Goal: Information Seeking & Learning: Find specific fact

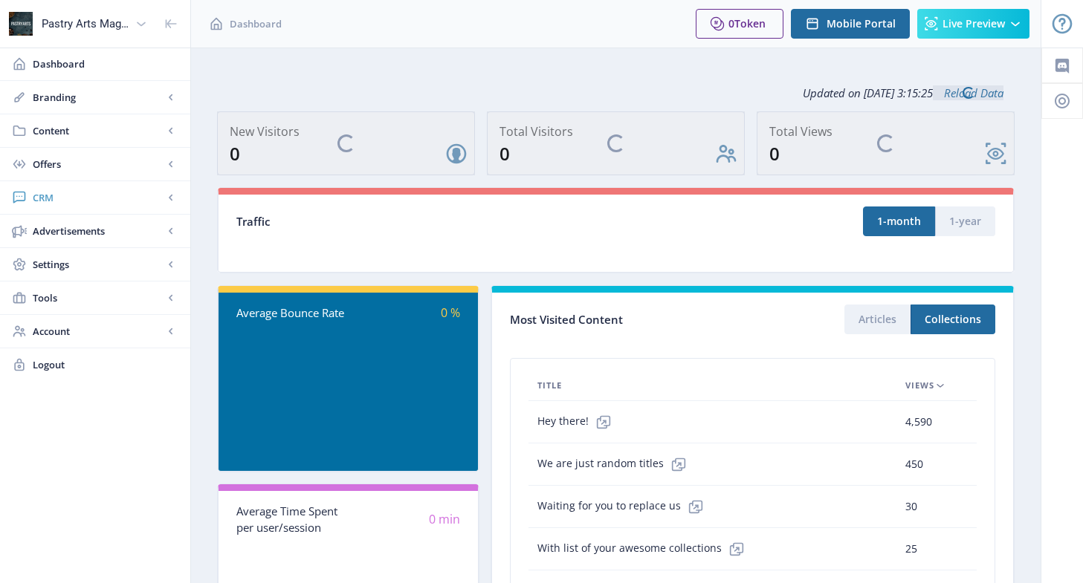
click at [62, 192] on span "CRM" at bounding box center [98, 197] width 131 height 15
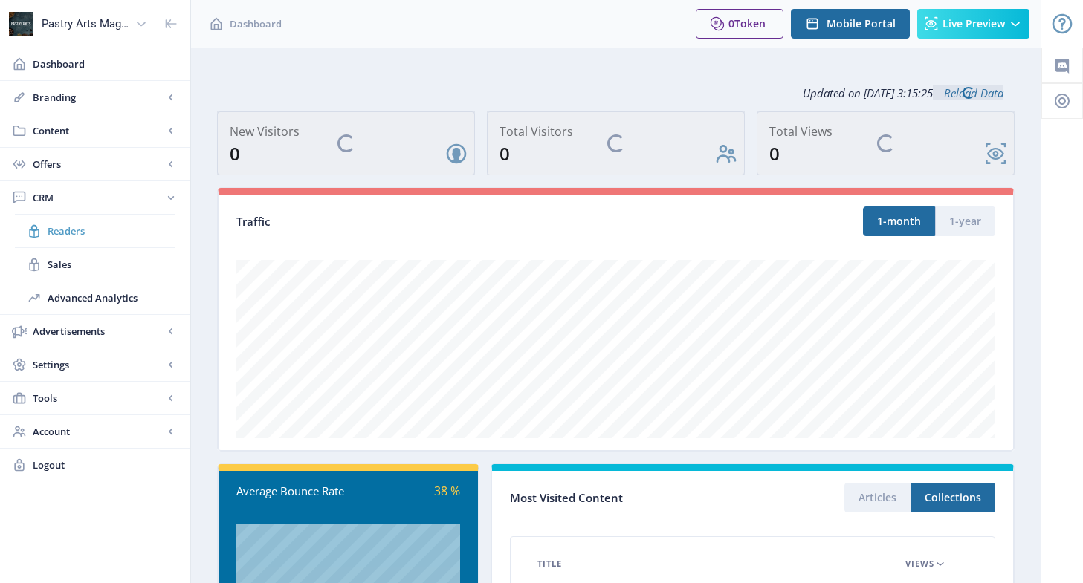
click at [61, 229] on span "Readers" at bounding box center [112, 231] width 128 height 15
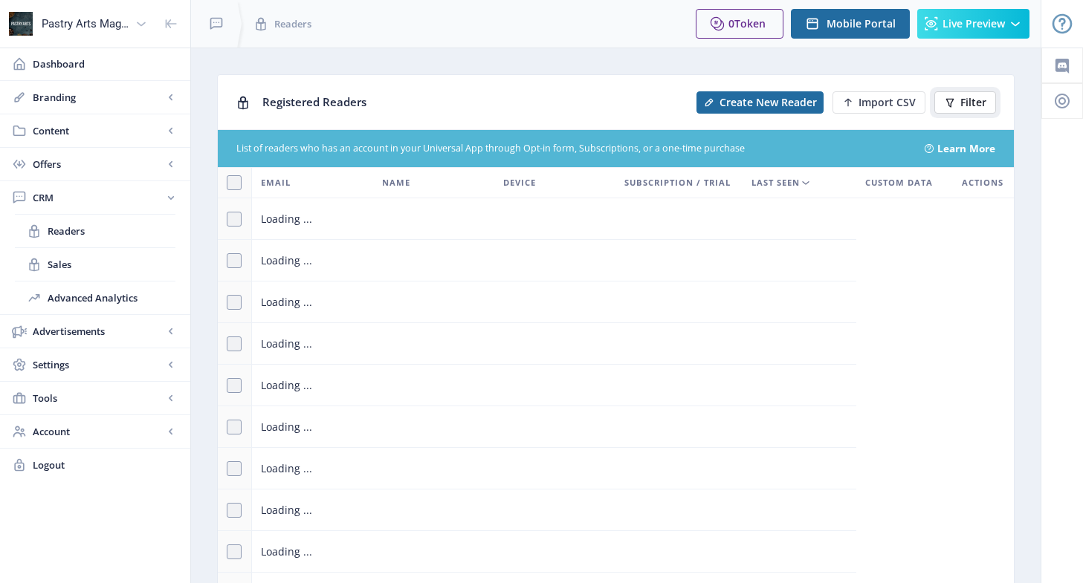
click at [959, 103] on button "Filter" at bounding box center [965, 102] width 62 height 22
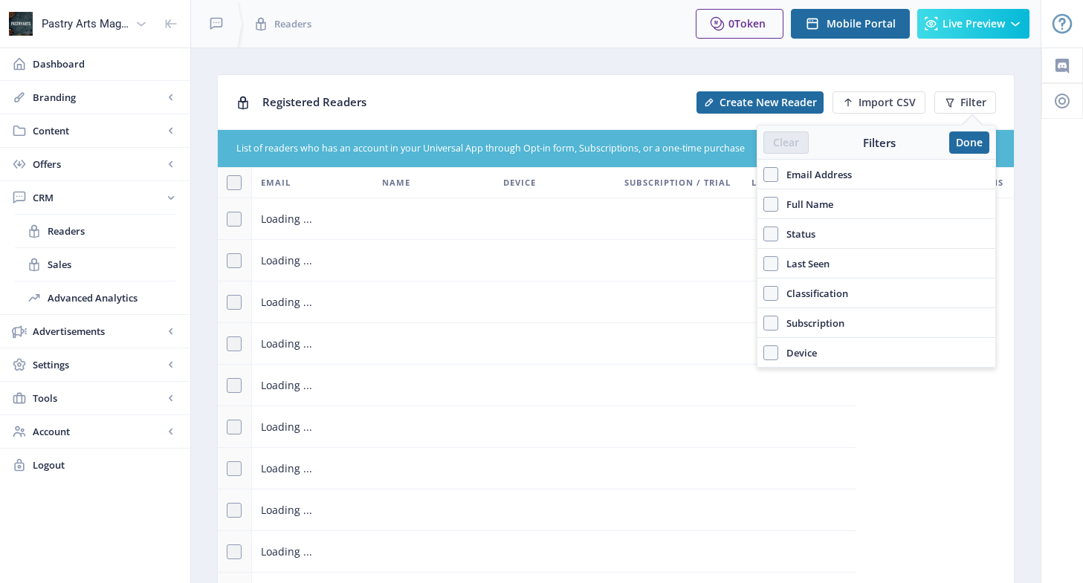
click at [810, 169] on span "Email Address" at bounding box center [815, 175] width 74 height 18
click at [764, 174] on input "Email Address" at bounding box center [763, 174] width 1 height 1
checkbox input "true"
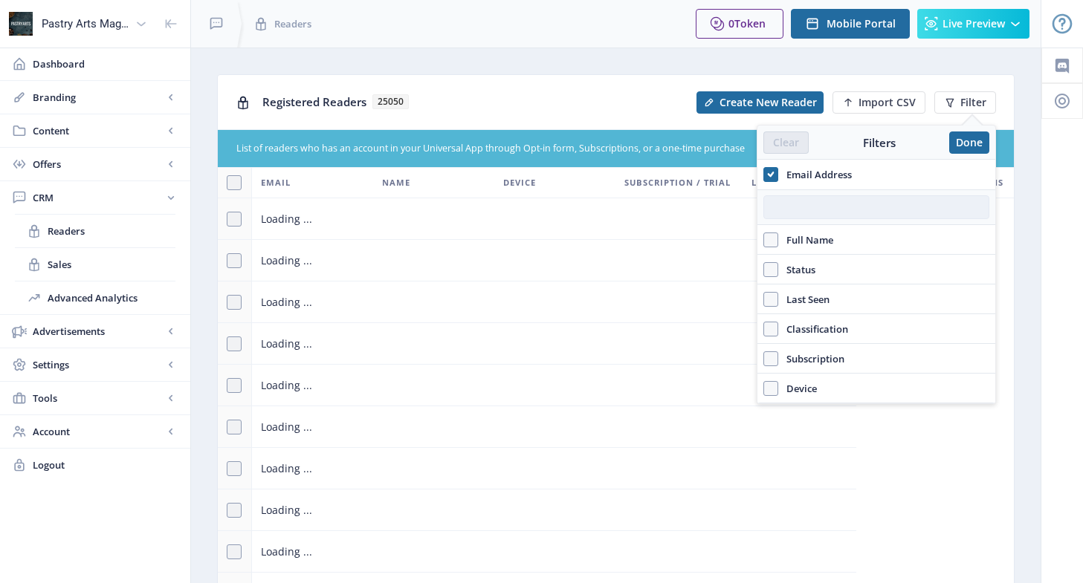
click at [803, 203] on input "text" at bounding box center [876, 207] width 226 height 24
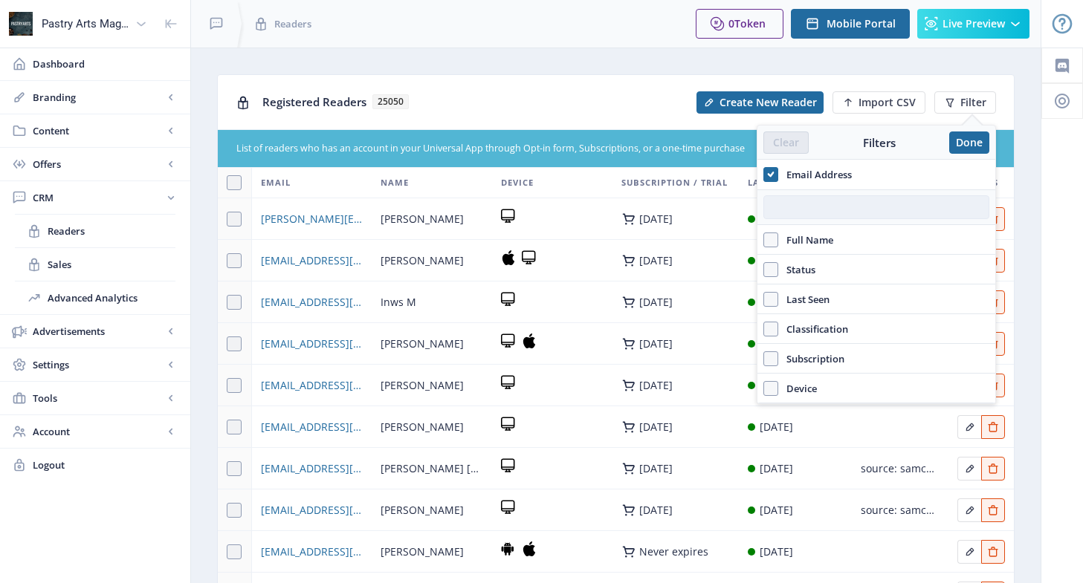
paste input "[EMAIL_ADDRESS][DOMAIN_NAME]"
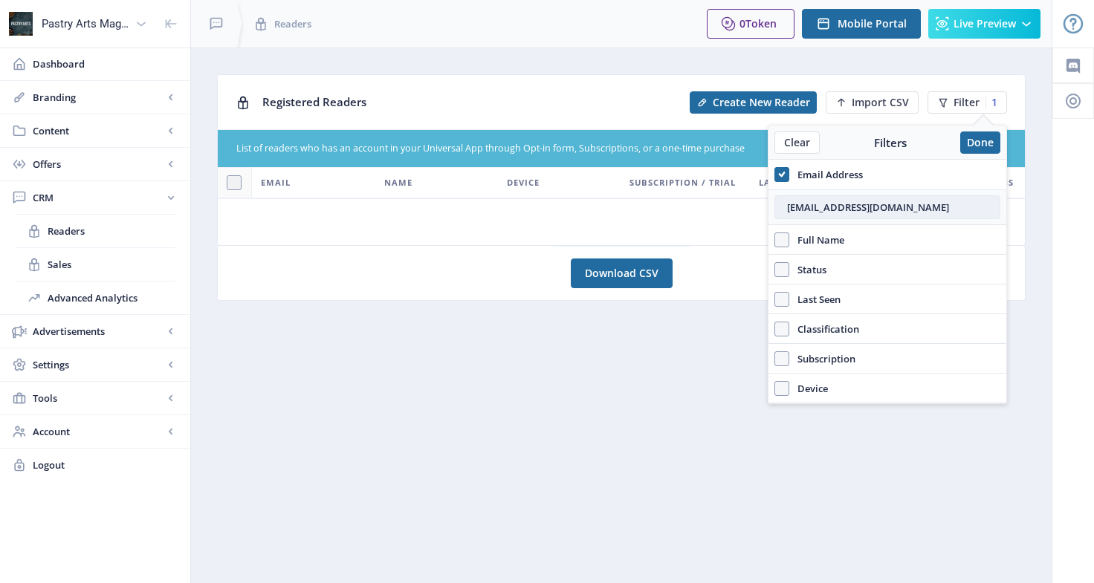
drag, startPoint x: 914, startPoint y: 204, endPoint x: 775, endPoint y: 203, distance: 139.0
click at [775, 203] on input "[EMAIL_ADDRESS][DOMAIN_NAME]" at bounding box center [887, 207] width 226 height 24
paste input "[DOMAIN_NAME][EMAIL_ADDRESS]"
click at [786, 212] on input "[DOMAIN_NAME][EMAIL_ADDRESS][DOMAIN_NAME]" at bounding box center [887, 207] width 226 height 24
type input "[DOMAIN_NAME][EMAIL_ADDRESS][DOMAIN_NAME]"
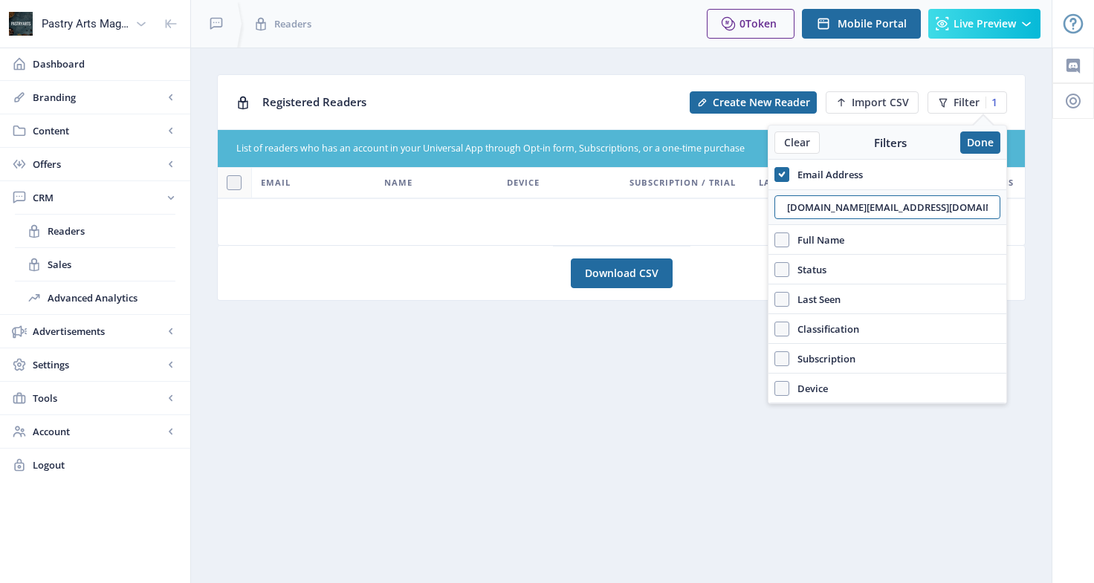
drag, startPoint x: 925, startPoint y: 207, endPoint x: 760, endPoint y: 203, distance: 165.0
click at [760, 203] on nb-layout "Pastry Arts Magazine Dashboard Branding App Appearance Brand Brief Pages SEO We…" at bounding box center [547, 291] width 1094 height 583
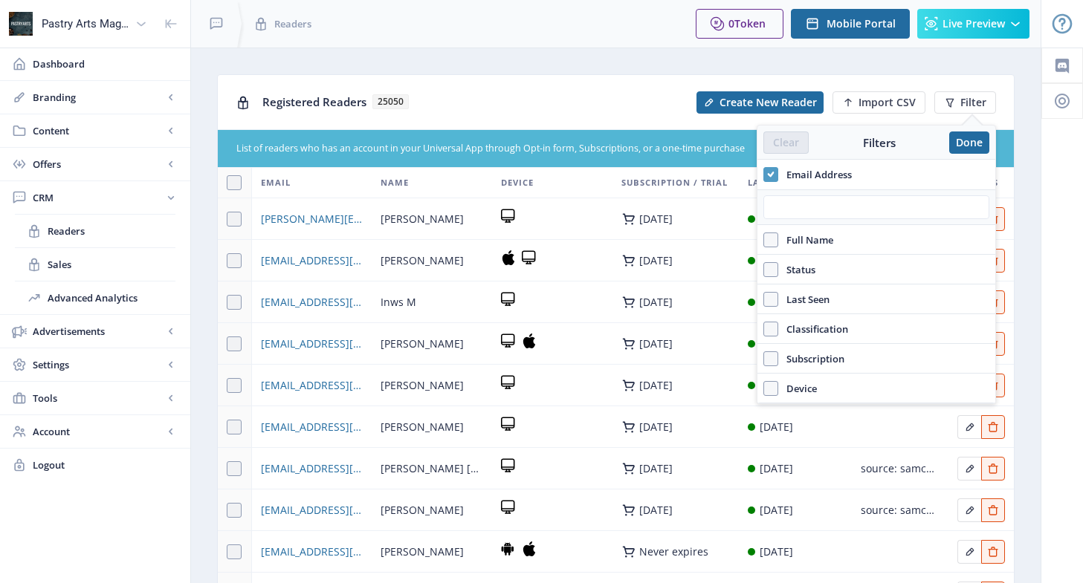
click at [782, 176] on span "Email Address" at bounding box center [815, 175] width 74 height 18
click at [764, 175] on input "Email Address" at bounding box center [763, 174] width 1 height 1
checkbox input "false"
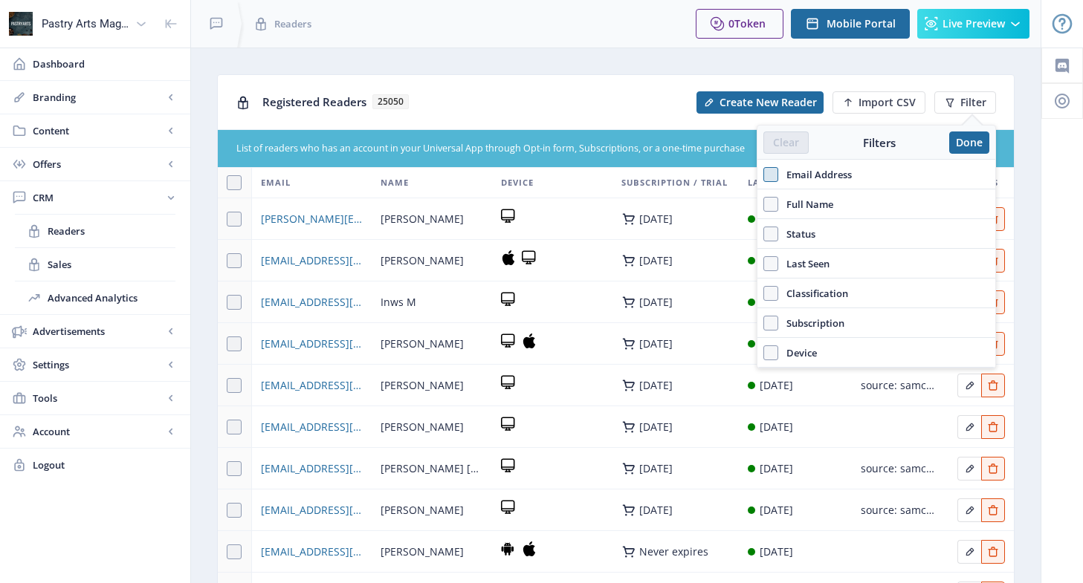
click at [793, 201] on span "Full Name" at bounding box center [805, 204] width 55 height 18
click at [764, 204] on input "Full Name" at bounding box center [763, 204] width 1 height 1
checkbox input "true"
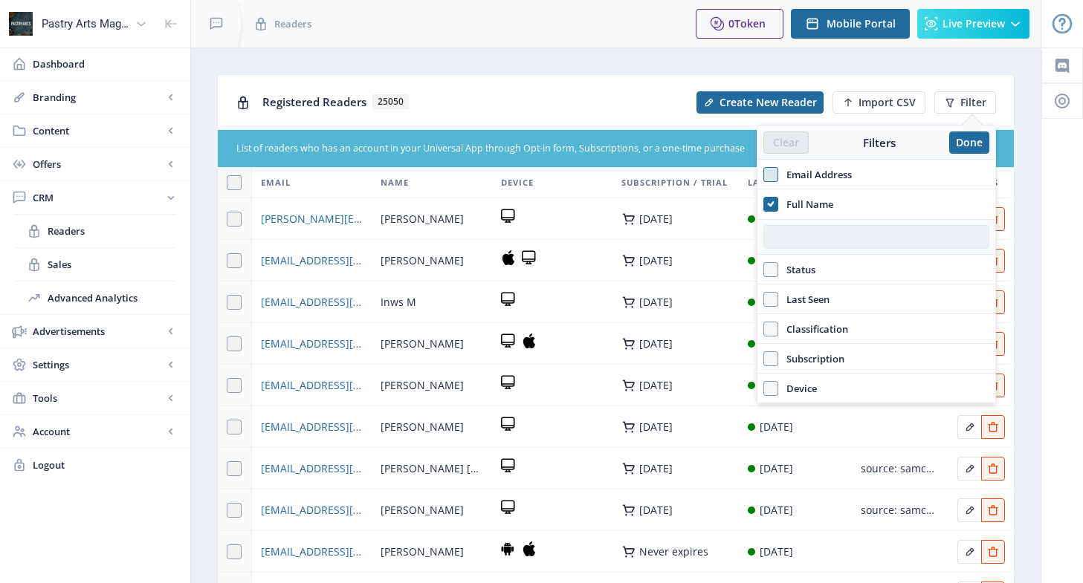
click at [819, 229] on input "text" at bounding box center [876, 237] width 226 height 24
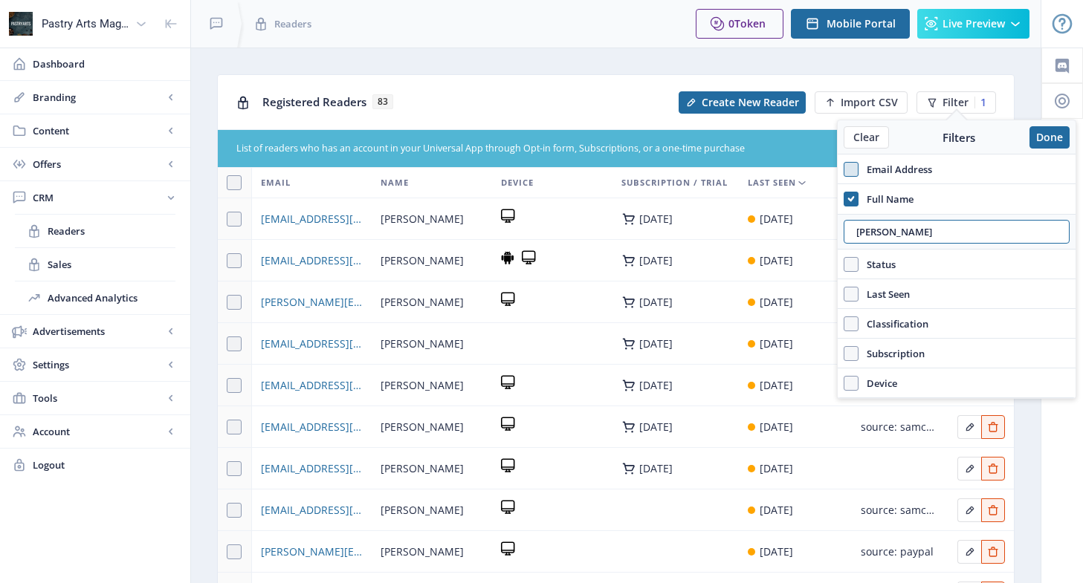
scroll to position [149, 0]
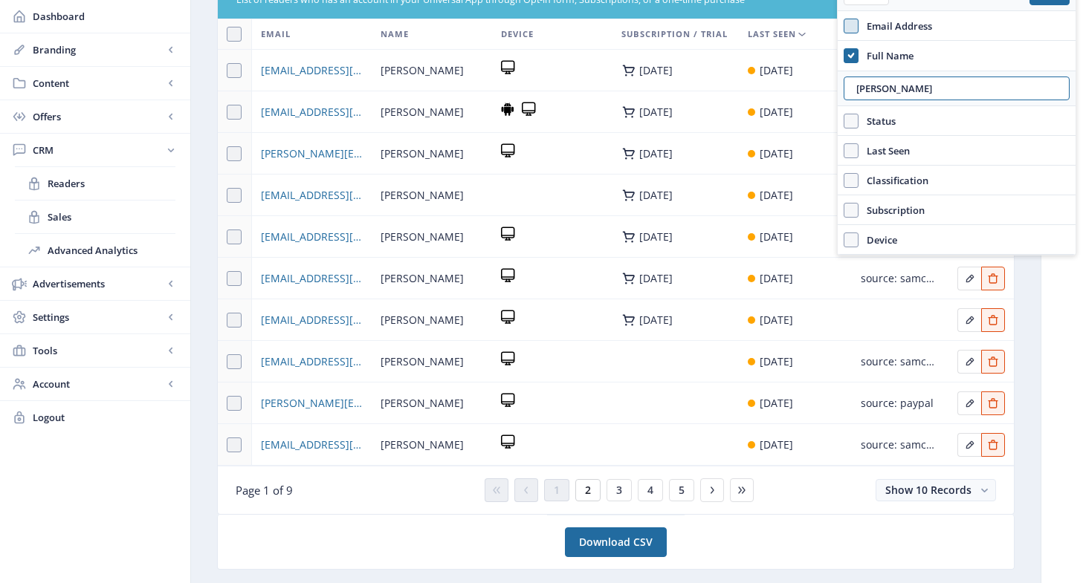
type input "[PERSON_NAME]"
click at [589, 490] on span "2" at bounding box center [588, 490] width 6 height 12
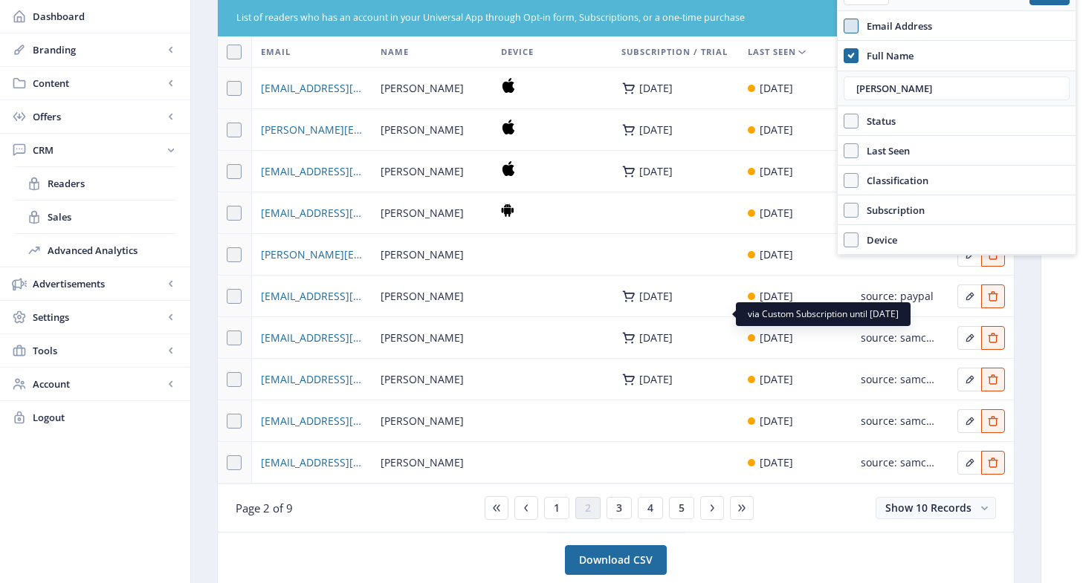
scroll to position [149, 0]
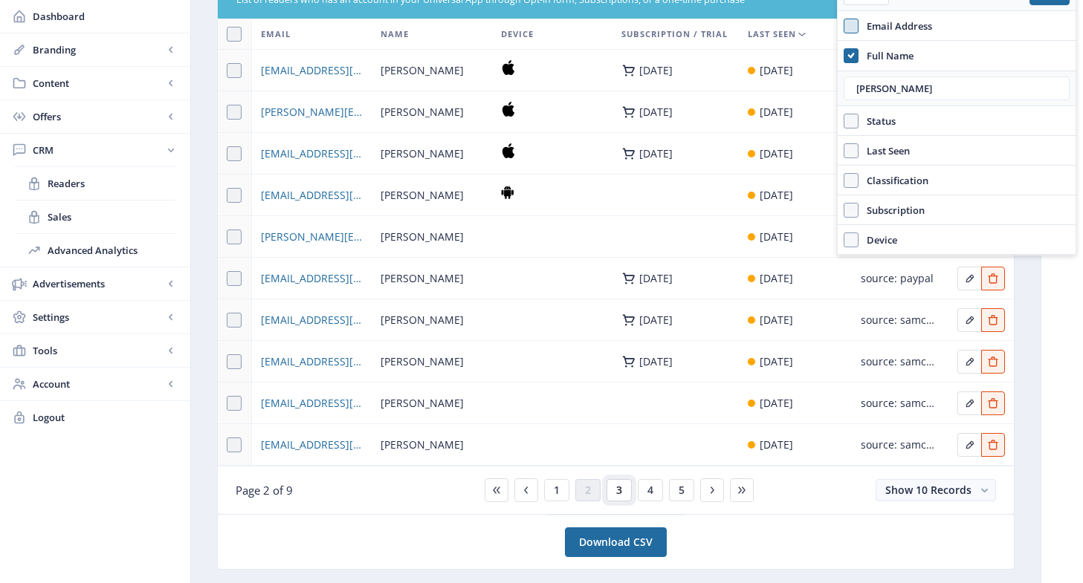
click at [606, 488] on button "3" at bounding box center [618, 490] width 25 height 22
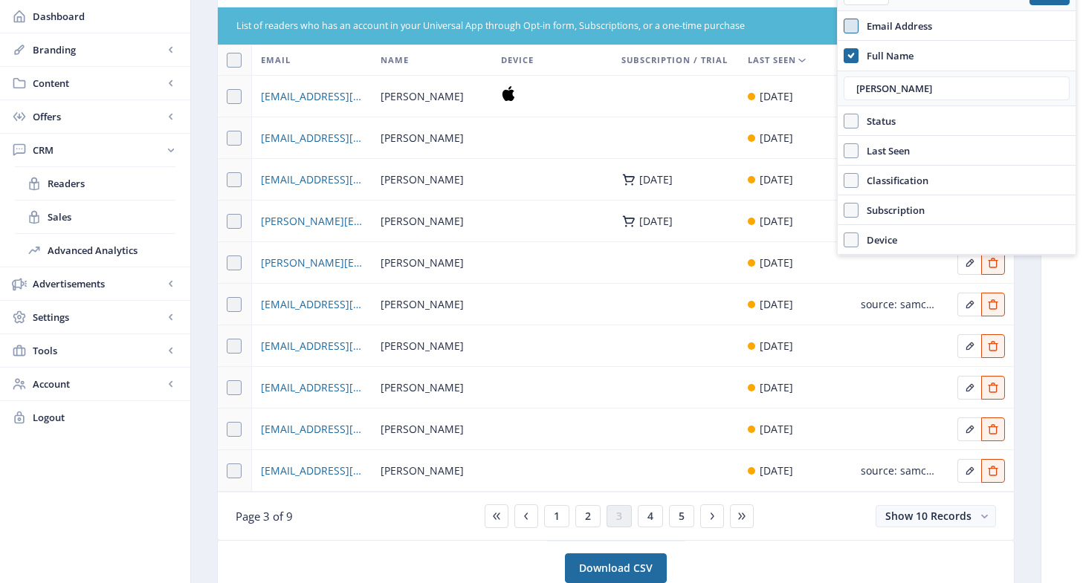
scroll to position [149, 0]
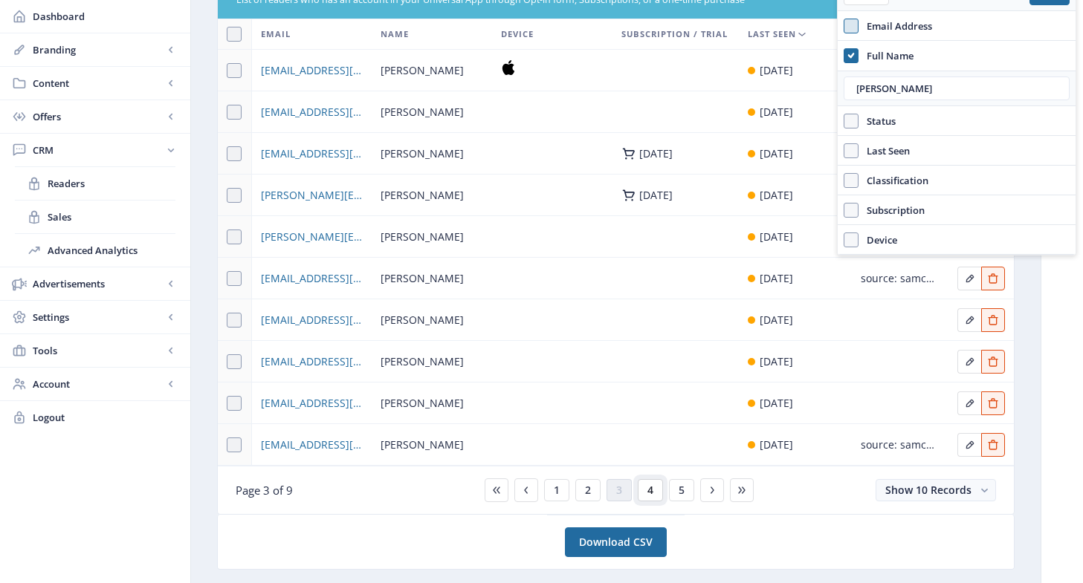
click at [648, 487] on span "4" at bounding box center [650, 490] width 6 height 12
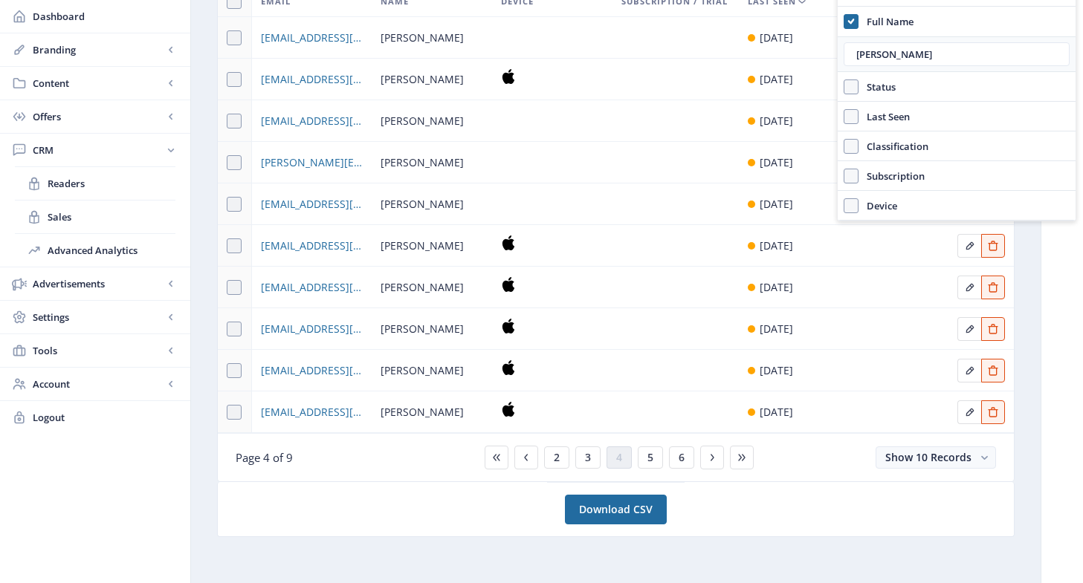
scroll to position [183, 0]
click at [938, 458] on span "Show 10 Records" at bounding box center [928, 456] width 86 height 14
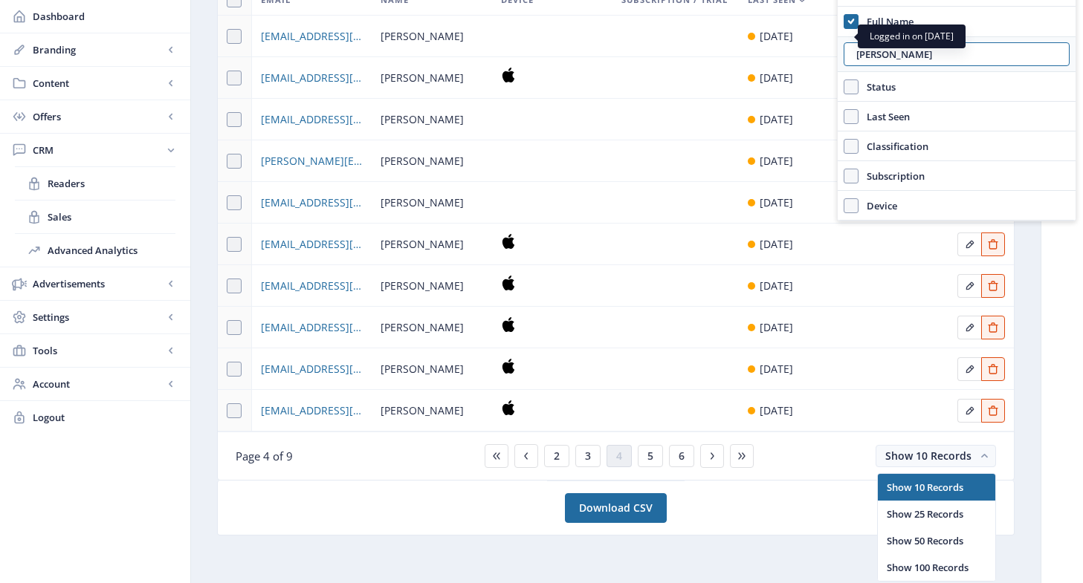
drag, startPoint x: 907, startPoint y: 55, endPoint x: 824, endPoint y: 52, distance: 82.5
click at [824, 52] on nb-layout "Pastry Arts Magazine Dashboard Branding App Appearance Brand Brief Pages SEO We…" at bounding box center [541, 200] width 1083 height 766
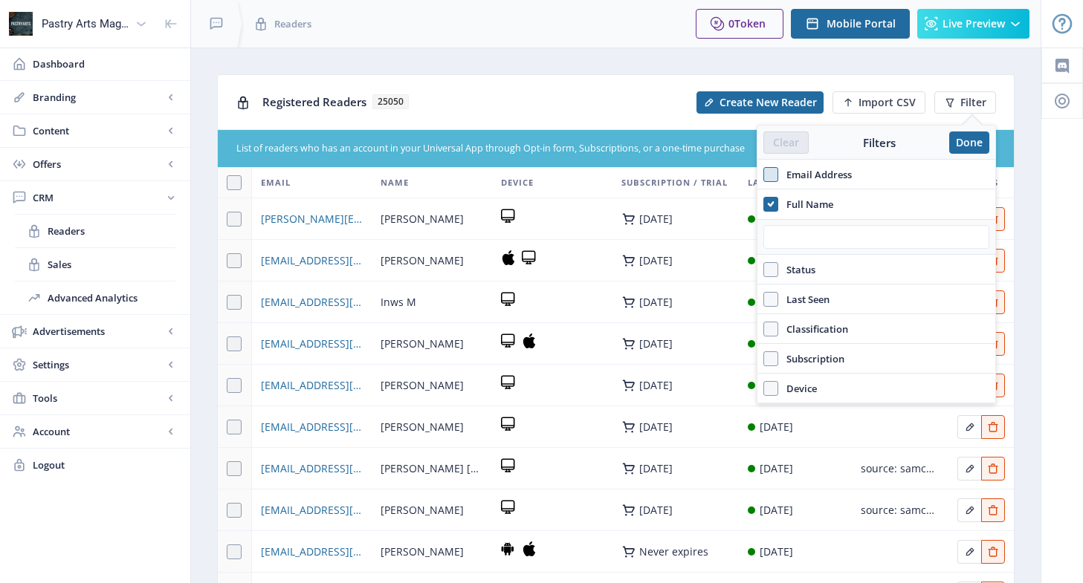
click at [817, 169] on span "Email Address" at bounding box center [815, 175] width 74 height 18
click at [764, 174] on input "Email Address" at bounding box center [763, 174] width 1 height 1
checkbox input "true"
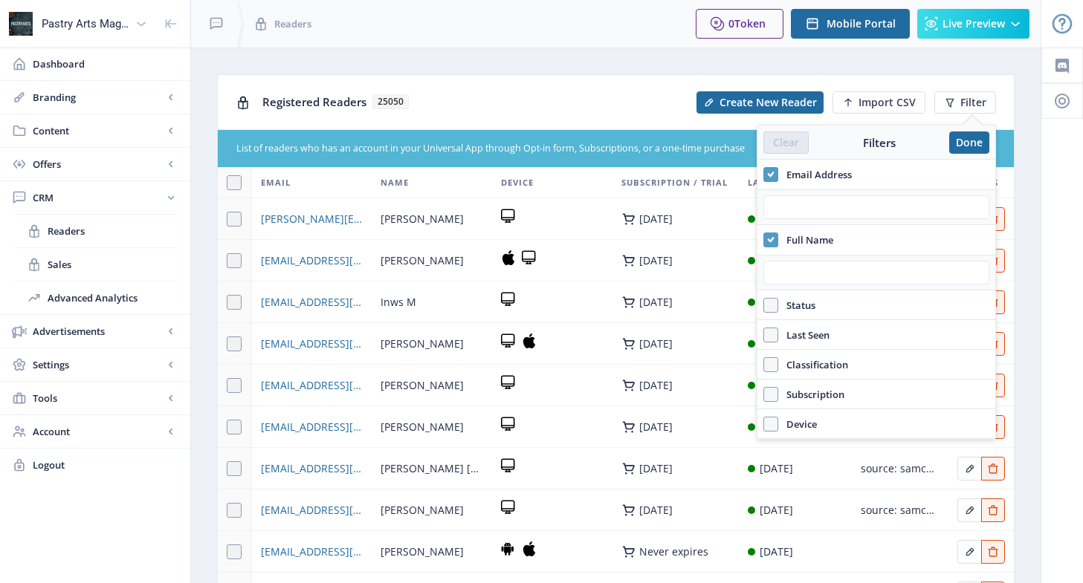
click at [771, 236] on icon at bounding box center [771, 240] width 7 height 15
click at [764, 239] on input "Full Name" at bounding box center [763, 239] width 1 height 1
checkbox input "false"
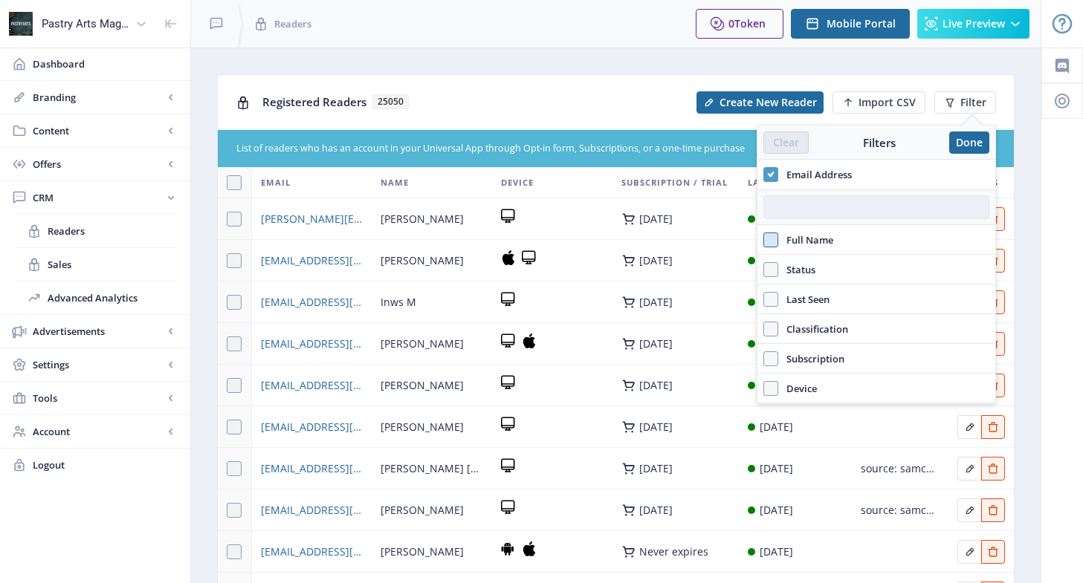
click at [798, 204] on input "text" at bounding box center [876, 207] width 226 height 24
paste input "[DOMAIN_NAME][EMAIL_ADDRESS][DOMAIN_NAME]"
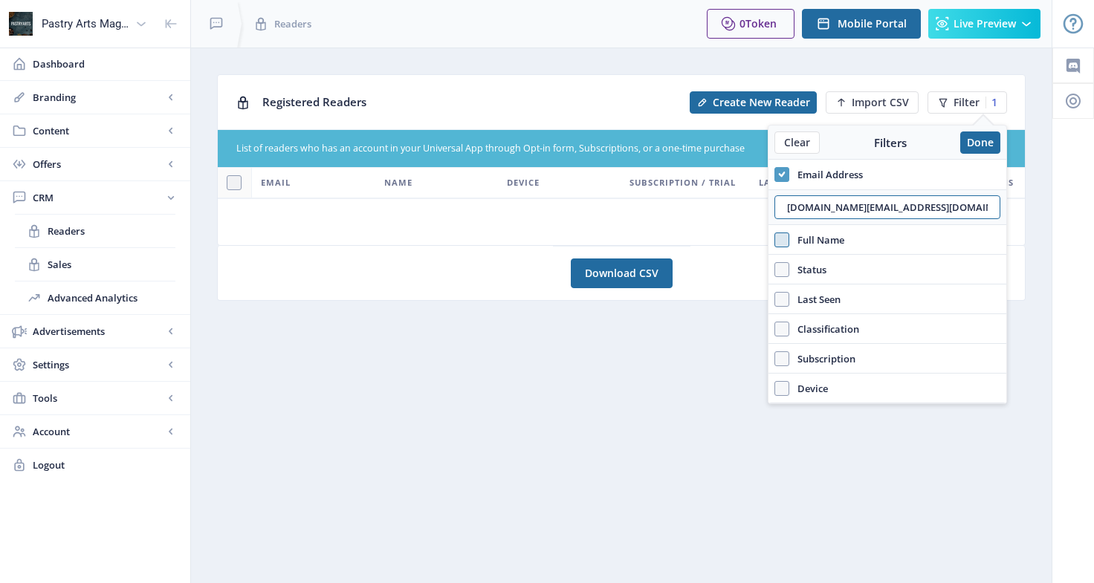
drag, startPoint x: 917, startPoint y: 205, endPoint x: 772, endPoint y: 203, distance: 144.9
click at [772, 203] on div "[DOMAIN_NAME][EMAIL_ADDRESS][DOMAIN_NAME]" at bounding box center [887, 207] width 238 height 36
paste input "[PERSON_NAME][EMAIL_ADDRESS][DOMAIN_NAME]"
type input "[EMAIL_ADDRESS][DOMAIN_NAME]"
